Goal: Use online tool/utility: Utilize a website feature to perform a specific function

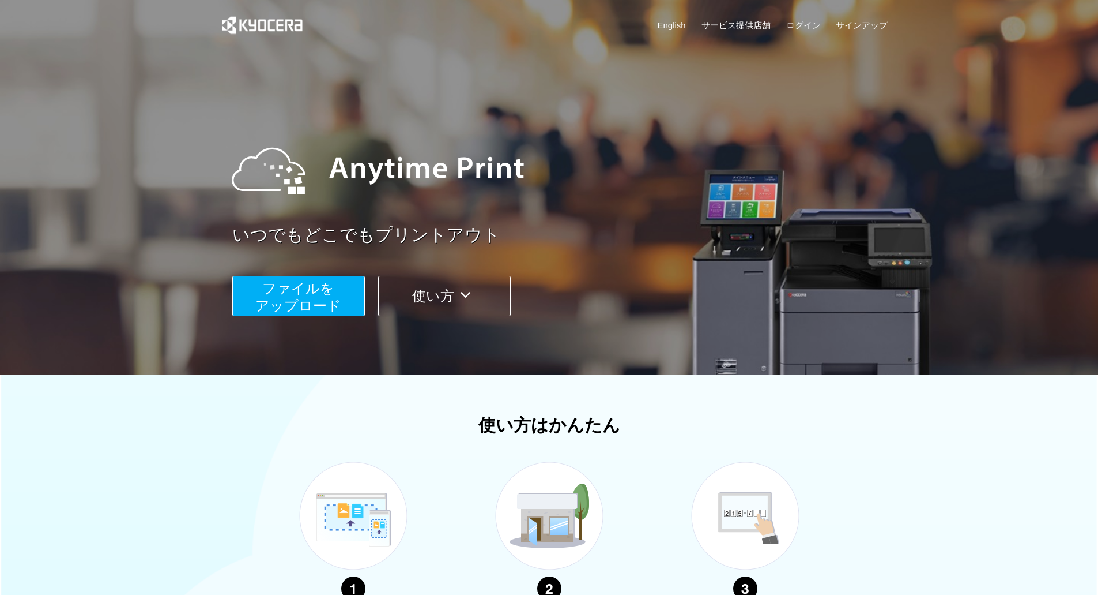
click at [461, 310] on button "使い方" at bounding box center [444, 296] width 133 height 40
click at [733, 24] on link "サービス提供店舗" at bounding box center [736, 25] width 69 height 12
click at [294, 296] on span "ファイルを ​​アップロード" at bounding box center [298, 296] width 86 height 33
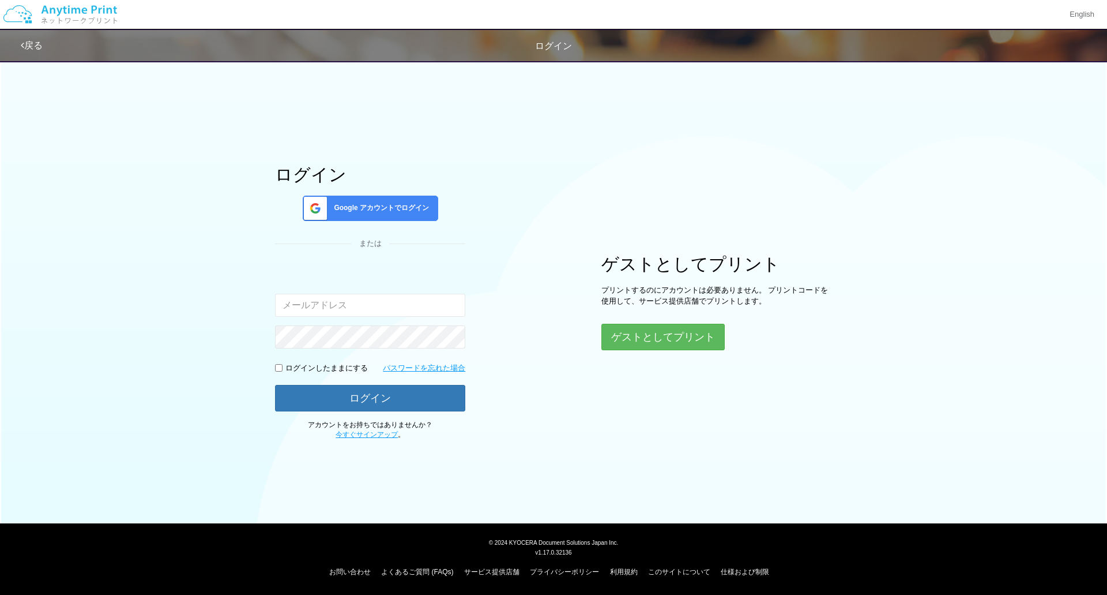
click at [403, 216] on div "Google アカウントでログイン" at bounding box center [371, 207] width 136 height 25
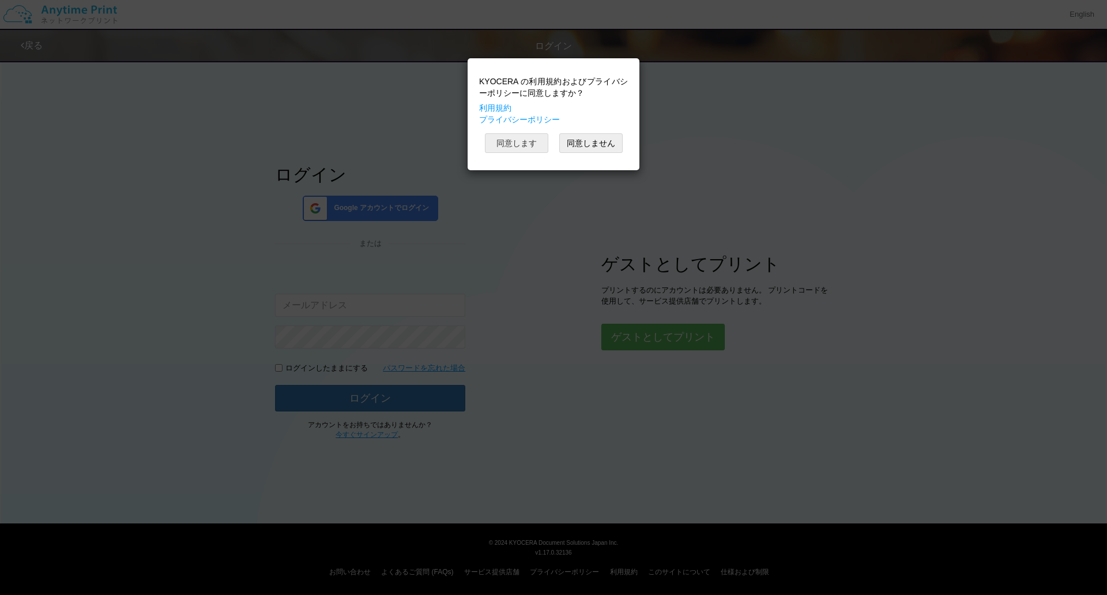
click at [520, 144] on button "同意します" at bounding box center [516, 143] width 63 height 20
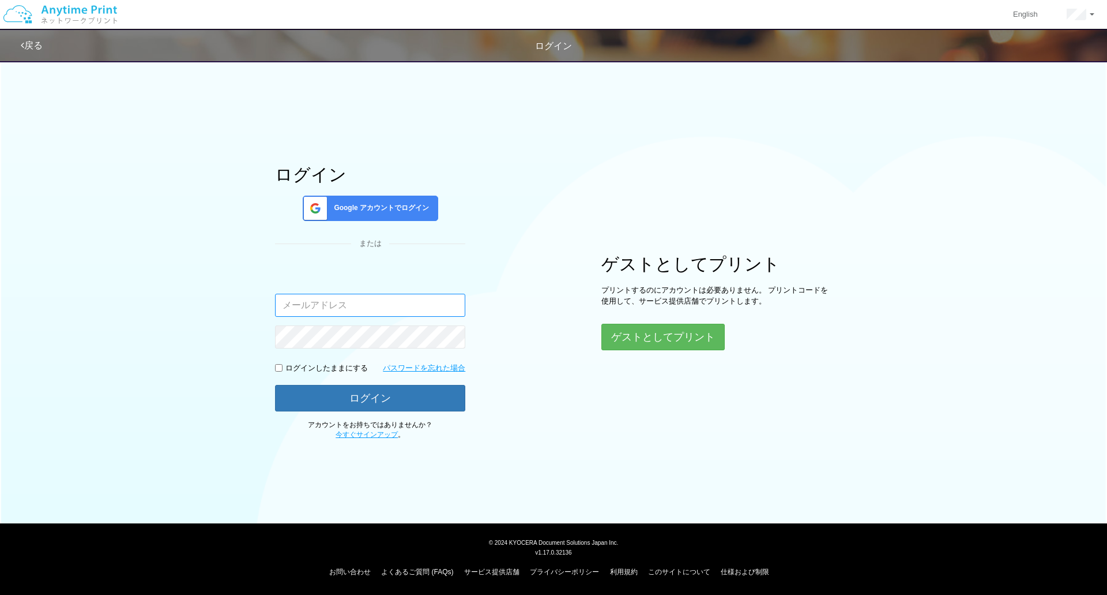
click at [362, 306] on input "email" at bounding box center [370, 305] width 190 height 23
click at [499, 287] on div "ログイン Google アカウントでログイン または 入力されたメールアドレスまたはパスワードが正しくありません。 ログインしたままにする パスワードを忘れた…" at bounding box center [554, 247] width 692 height 386
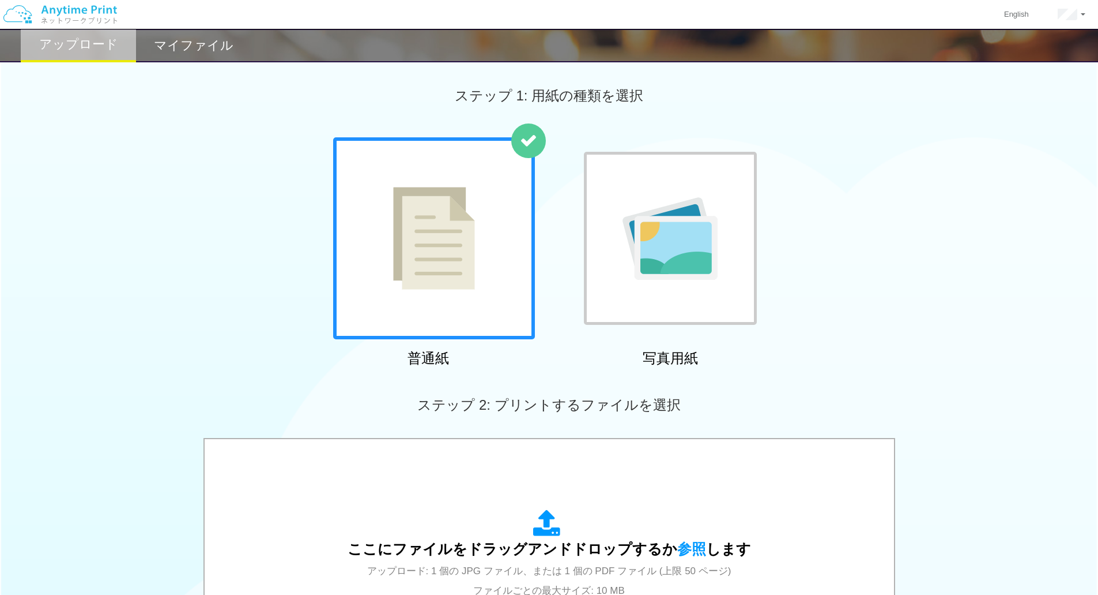
click at [469, 294] on div at bounding box center [434, 238] width 202 height 202
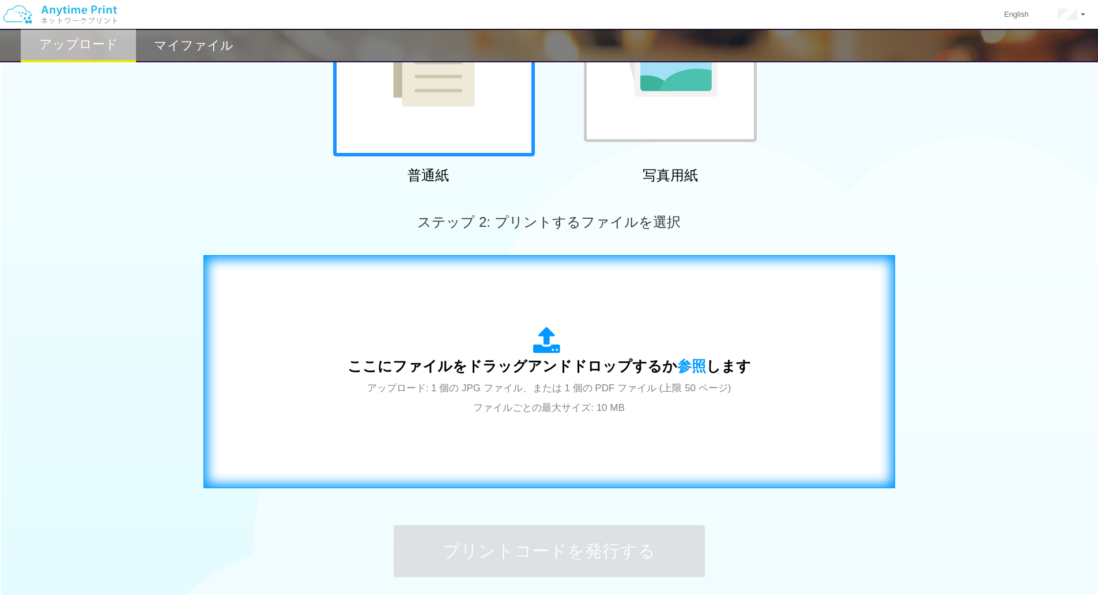
scroll to position [283, 0]
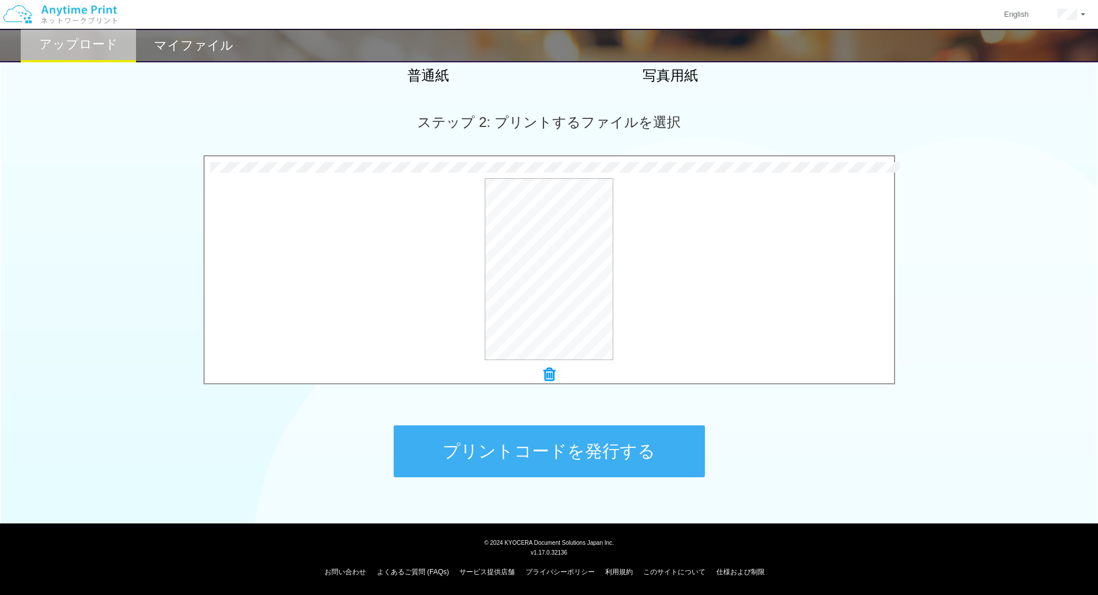
click at [551, 377] on icon at bounding box center [550, 374] width 12 height 15
click at [454, 453] on button "プリントコードを発行する" at bounding box center [549, 451] width 311 height 52
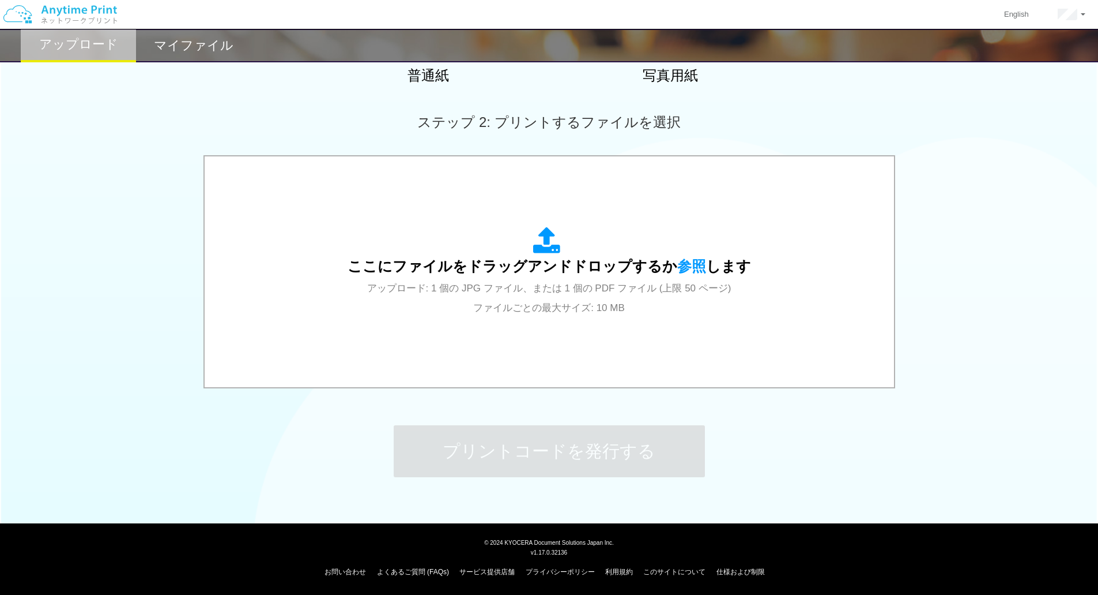
scroll to position [0, 0]
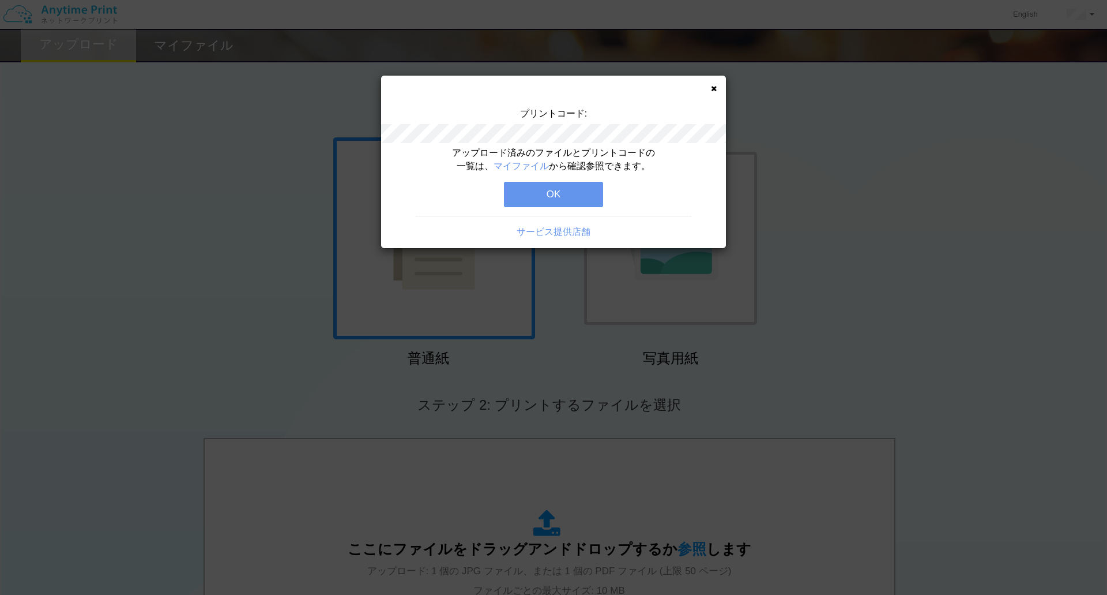
click at [549, 188] on button "OK" at bounding box center [553, 194] width 99 height 25
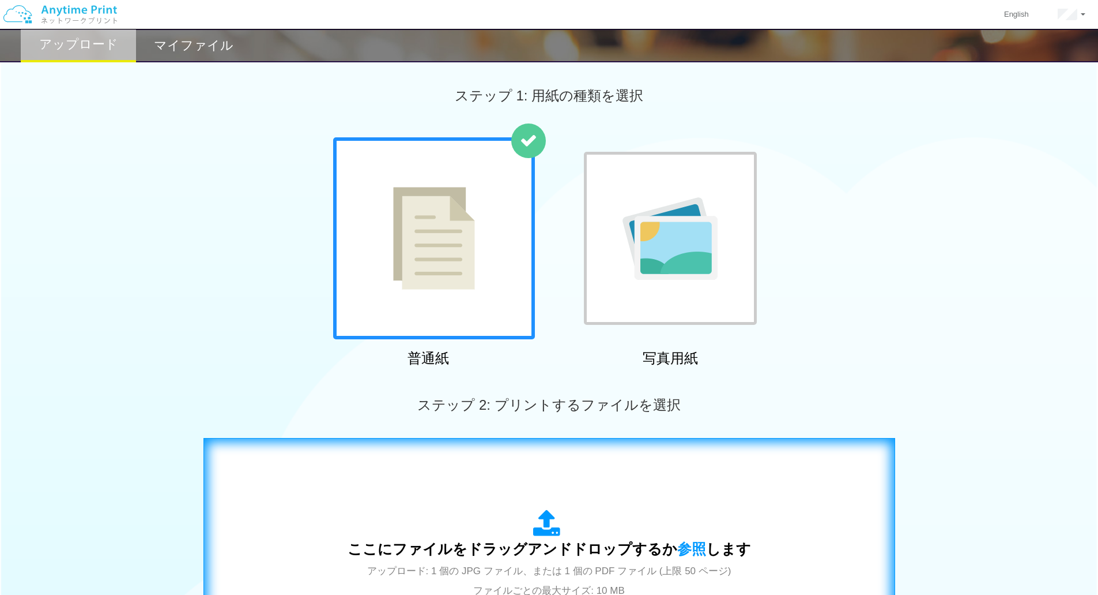
scroll to position [283, 0]
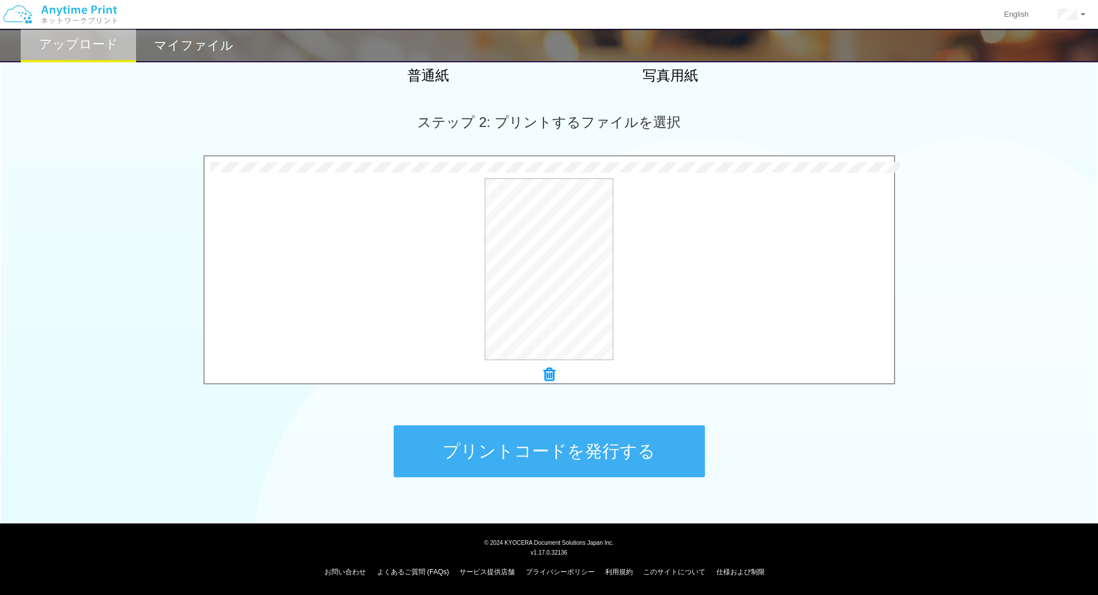
click at [570, 454] on button "プリントコードを発行する" at bounding box center [549, 451] width 311 height 52
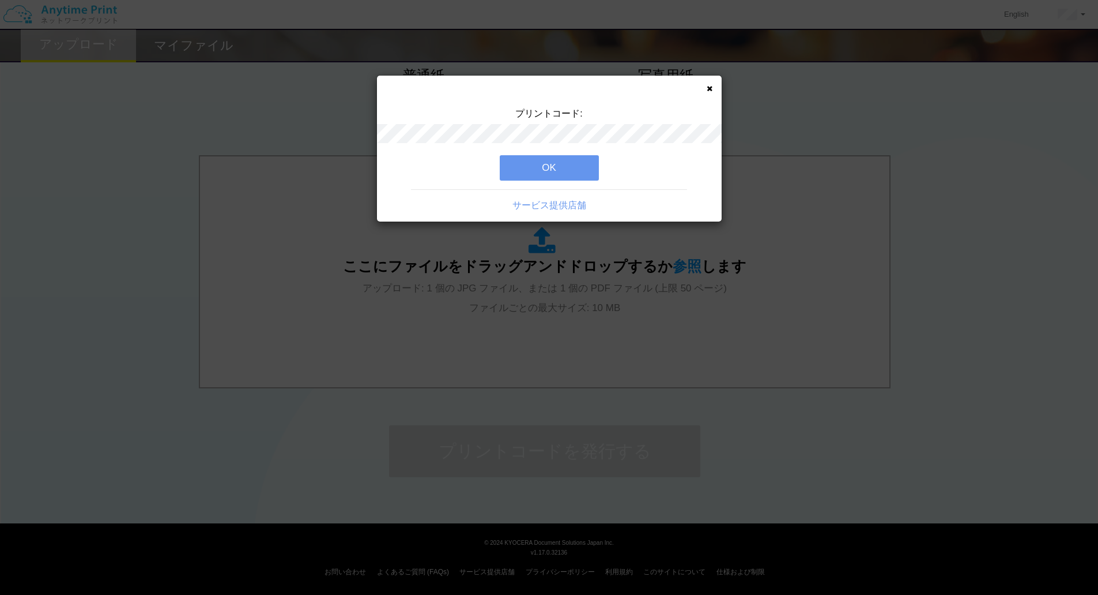
scroll to position [0, 0]
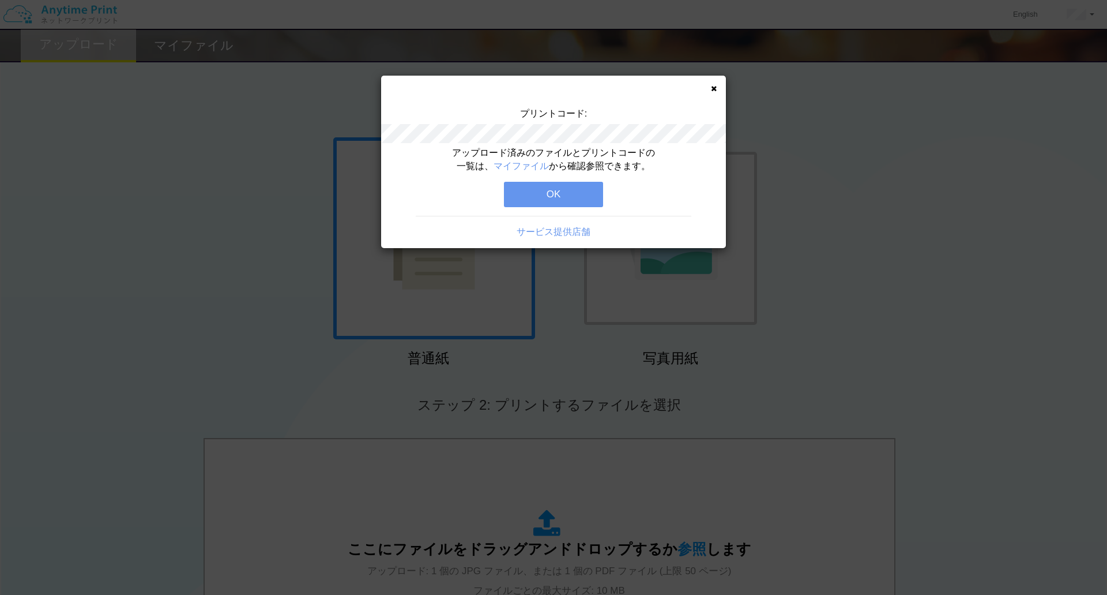
click at [715, 88] on icon at bounding box center [714, 88] width 6 height 7
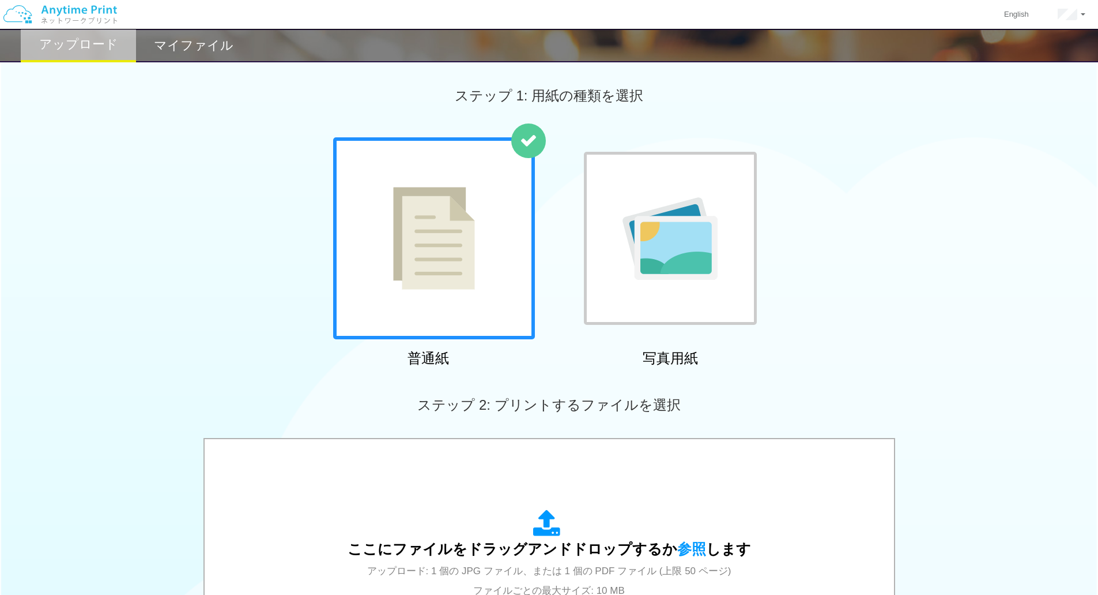
click at [971, 129] on div "ステップ 1: 用紙の種類を選択" at bounding box center [549, 95] width 1098 height 83
click at [203, 48] on h2 "マイファイル" at bounding box center [194, 46] width 80 height 14
